Goal: Complete application form

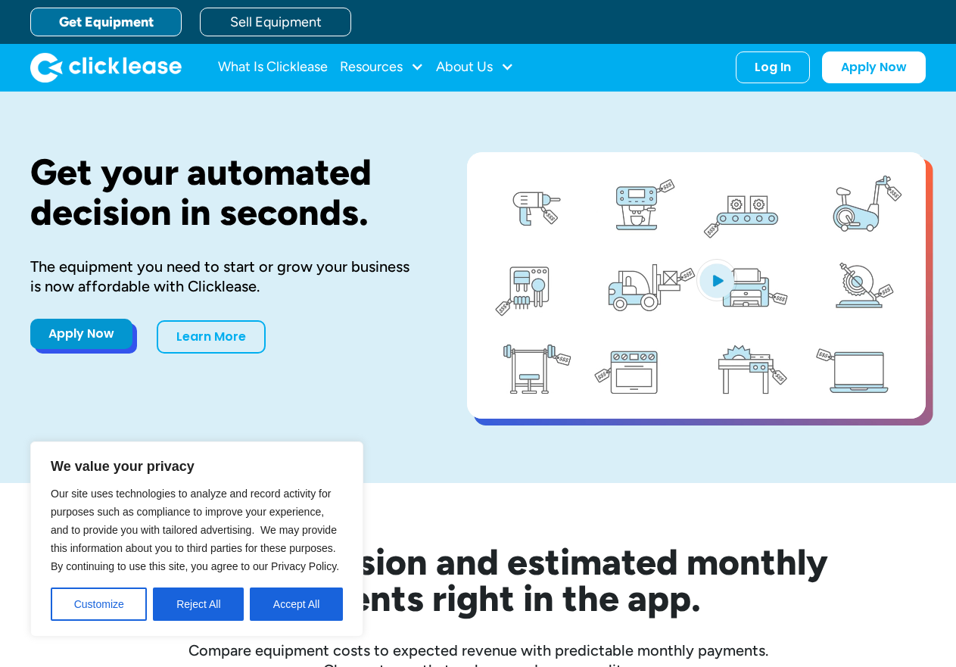
click at [67, 335] on link "Apply Now" at bounding box center [81, 334] width 102 height 30
